Goal: Transaction & Acquisition: Purchase product/service

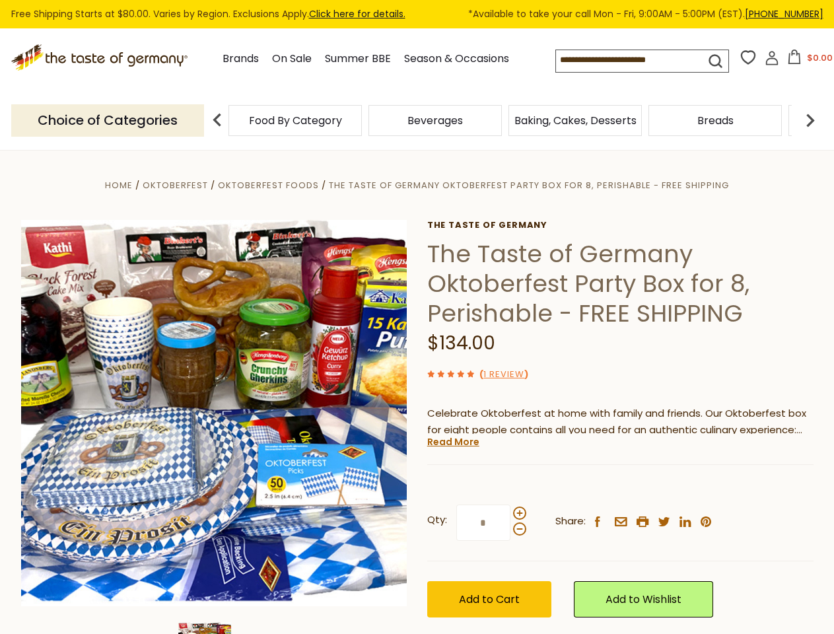
click at [417, 317] on div "Home Oktoberfest Oktoberfest Foods The Taste of Germany Oktoberfest Party Box f…" at bounding box center [417, 431] width 812 height 508
click at [633, 61] on input at bounding box center [619, 59] width 126 height 18
click at [808, 61] on button "$0.00" at bounding box center [810, 60] width 56 height 20
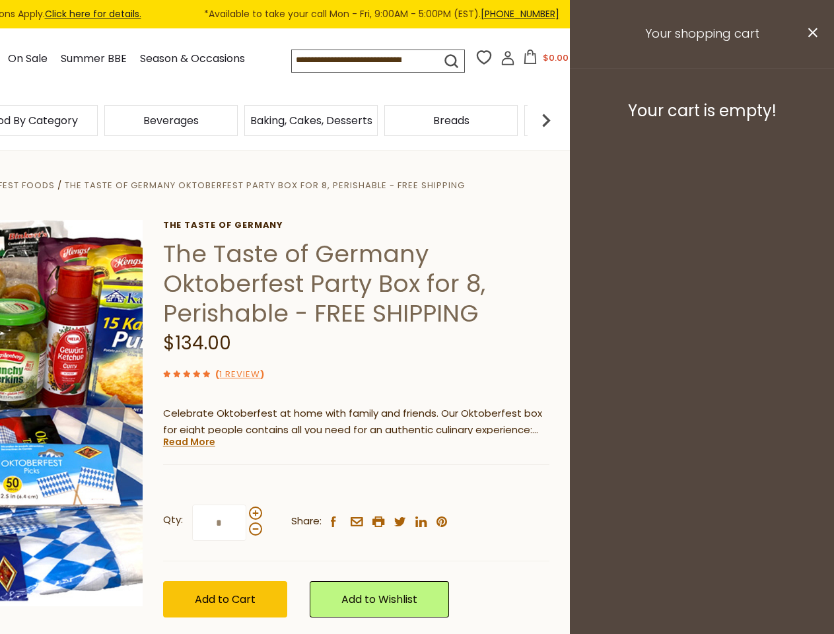
click at [241, 120] on div "Beverages" at bounding box center [171, 120] width 140 height 31
click at [810, 120] on h3 "Your cart is empty!" at bounding box center [701, 111] width 231 height 20
click at [417, 392] on div "The Taste of Germany The Taste of Germany Oktoberfest Party Box for 8, Perishab…" at bounding box center [356, 433] width 386 height 427
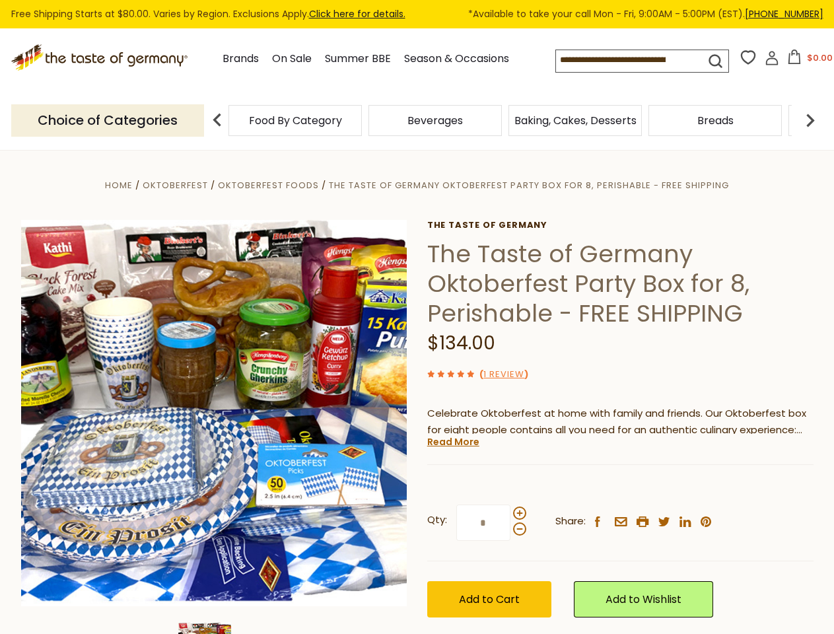
click at [427, 628] on div "Qty: * Share: facebook email printer twitter linkedin pinterest Add to Cart" at bounding box center [620, 561] width 386 height 153
click at [452, 442] on link "Read More" at bounding box center [453, 441] width 52 height 13
